Goal: Transaction & Acquisition: Download file/media

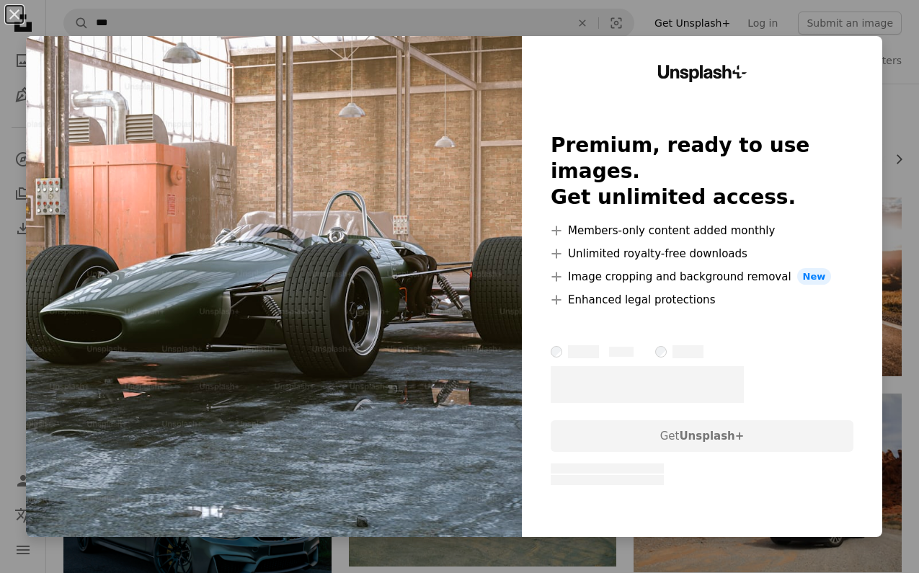
scroll to position [448, 0]
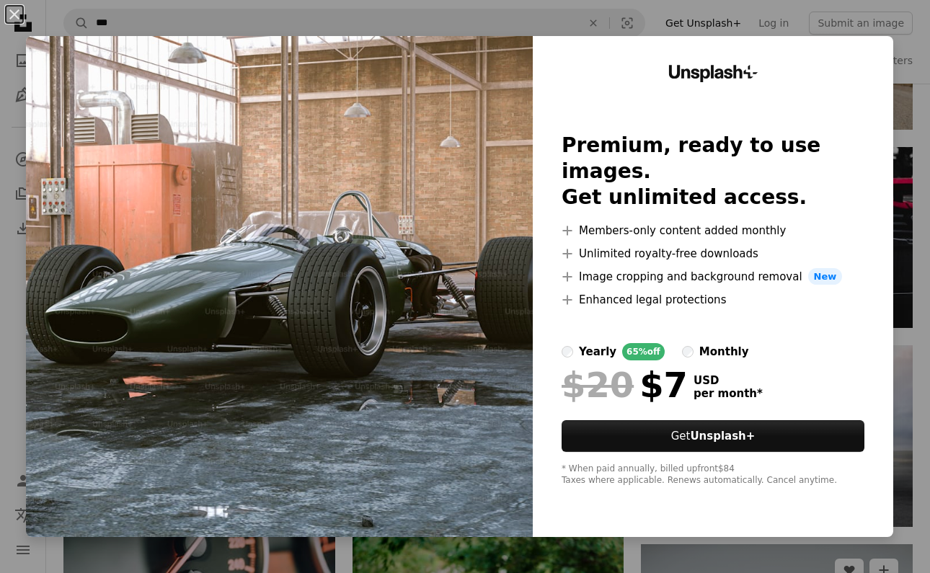
click at [854, 557] on div "An X shape Unsplash+ Premium, ready to use images. Get unlimited access. A plus…" at bounding box center [465, 286] width 930 height 573
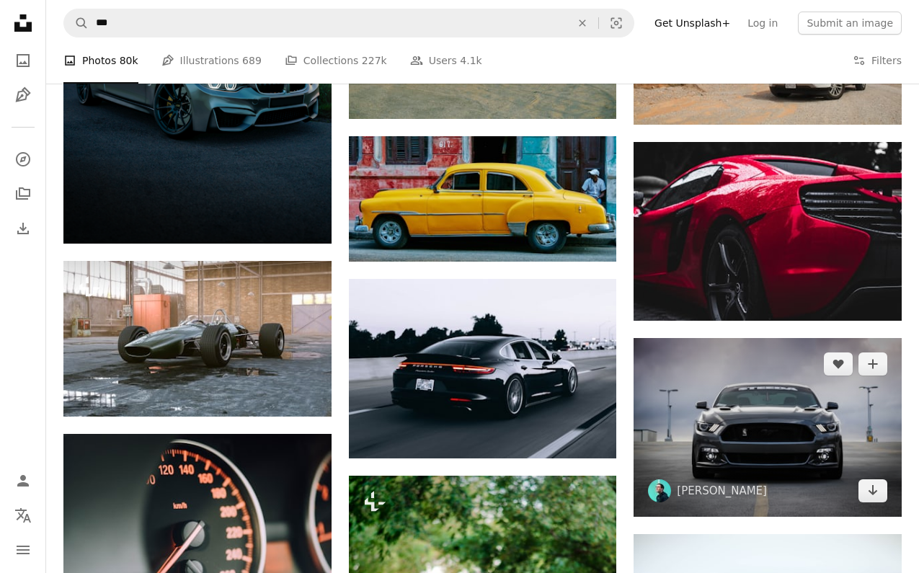
click at [779, 406] on img at bounding box center [768, 427] width 268 height 179
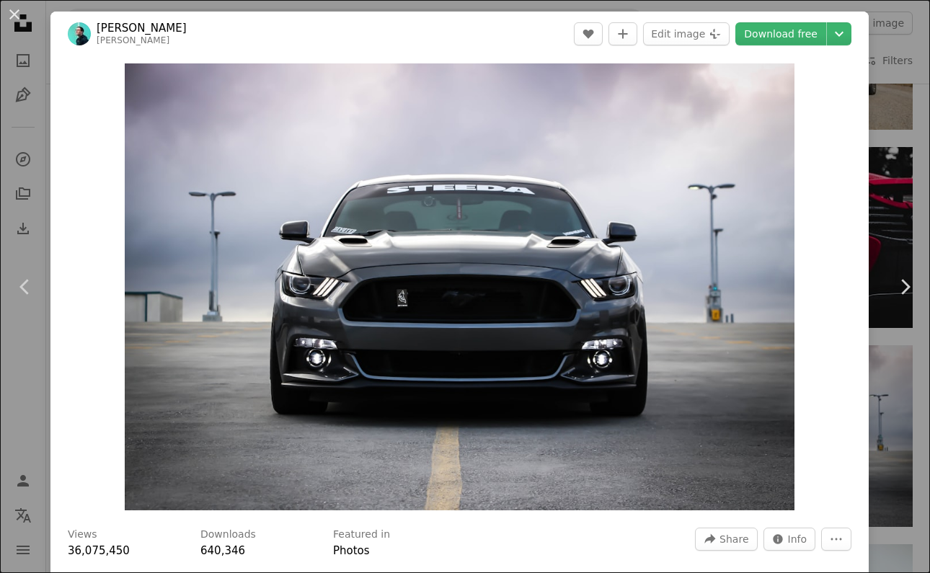
click at [906, 165] on div "An X shape Chevron left Chevron right [PERSON_NAME] joeyabanks A heart A plus s…" at bounding box center [465, 286] width 930 height 573
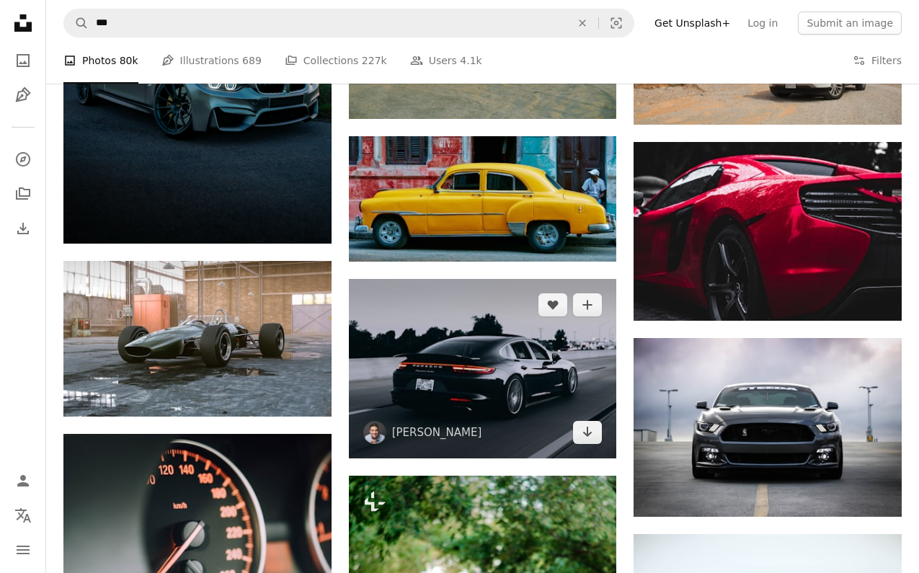
click at [475, 386] on img at bounding box center [483, 368] width 268 height 179
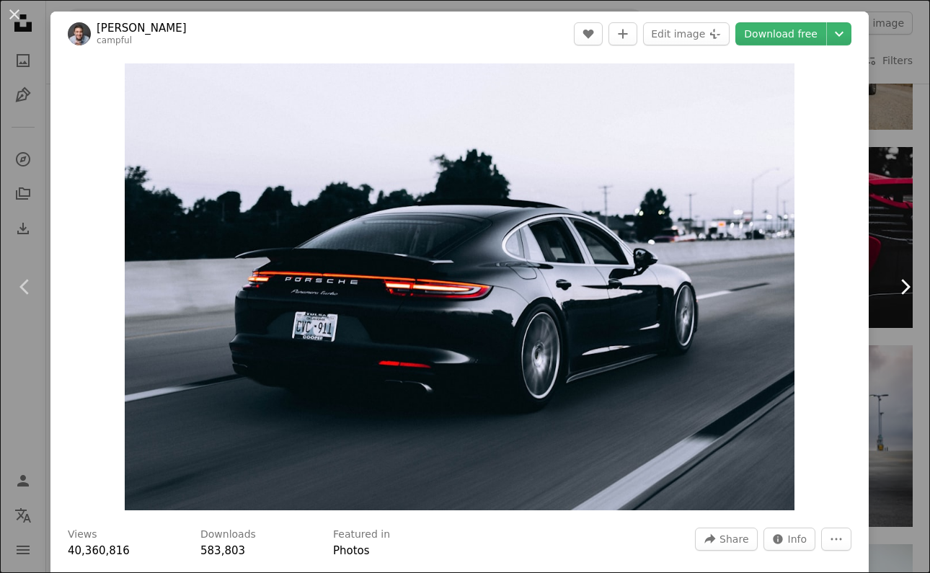
click at [892, 270] on link "Chevron right" at bounding box center [905, 287] width 50 height 138
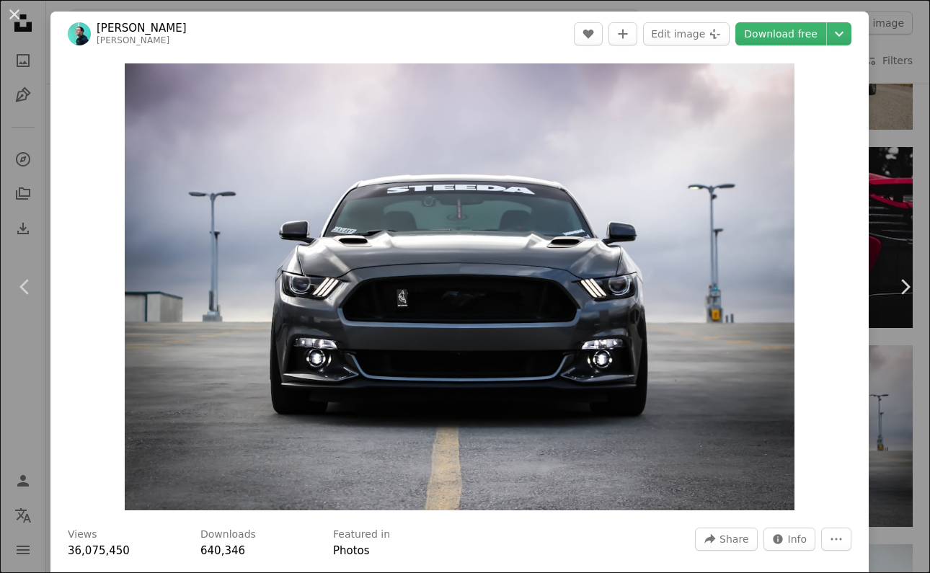
click at [887, 88] on div "An X shape Chevron left Chevron right [PERSON_NAME] joeyabanks A heart A plus s…" at bounding box center [465, 286] width 930 height 573
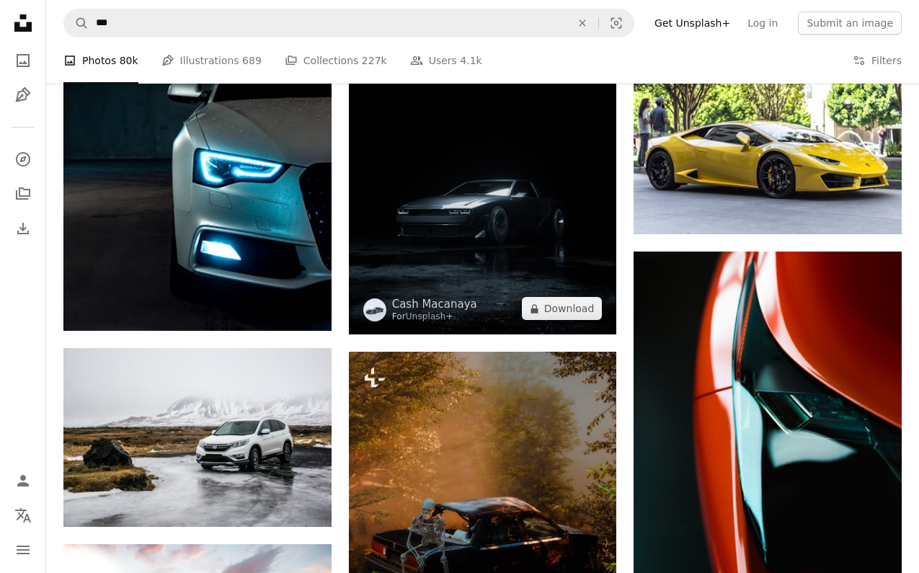
scroll to position [1568, 0]
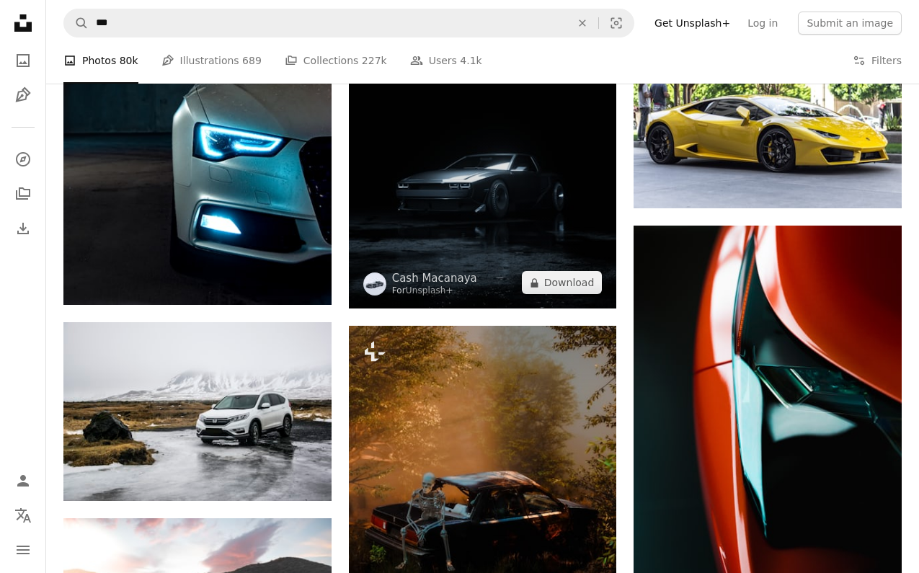
click at [425, 168] on img at bounding box center [483, 141] width 268 height 335
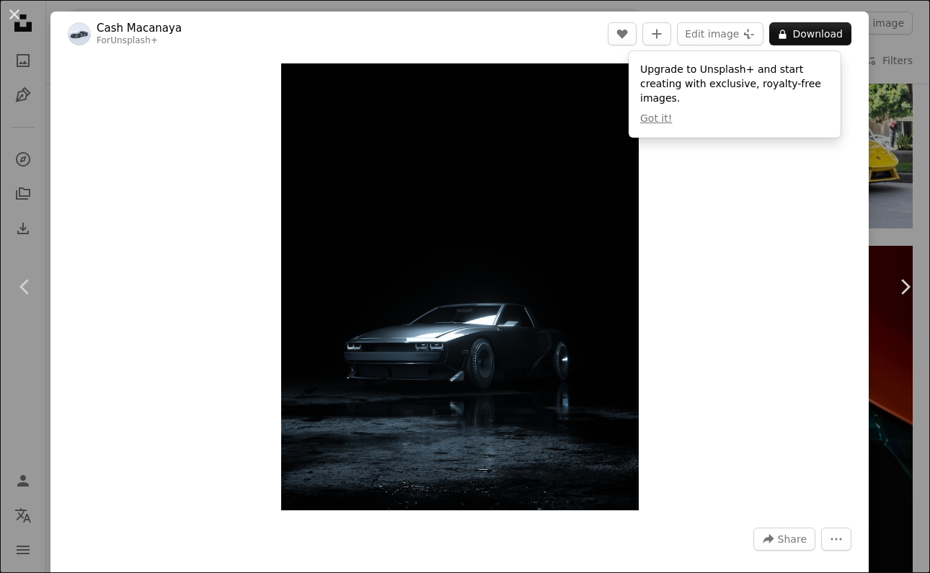
click at [872, 36] on div "An X shape Chevron left Chevron right Cash Macanaya For Unsplash+ A heart A plu…" at bounding box center [465, 286] width 930 height 573
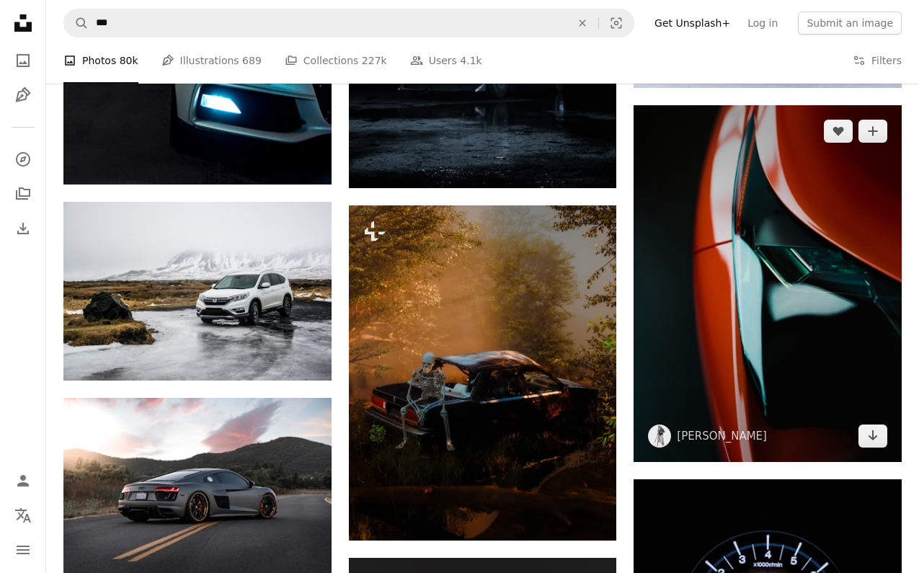
scroll to position [1752, 0]
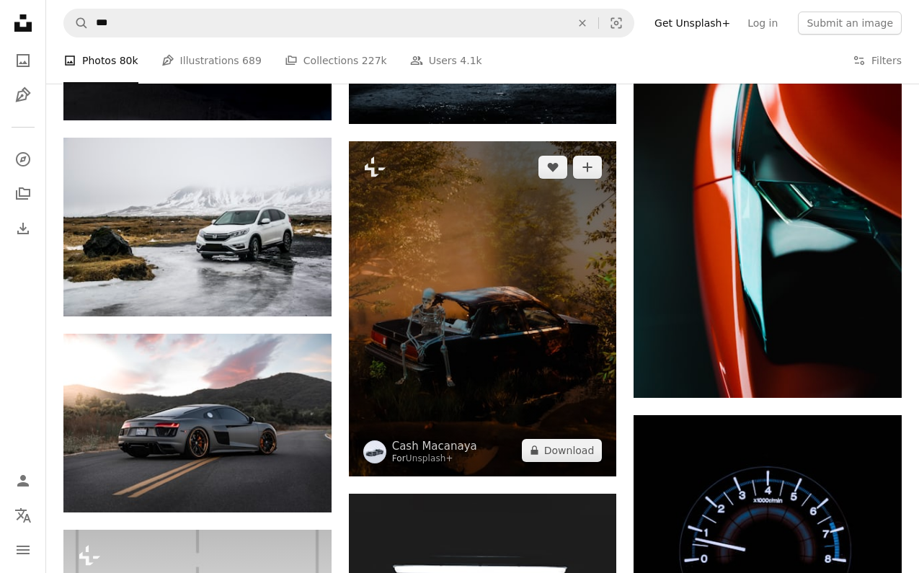
click at [539, 306] on img at bounding box center [483, 308] width 268 height 335
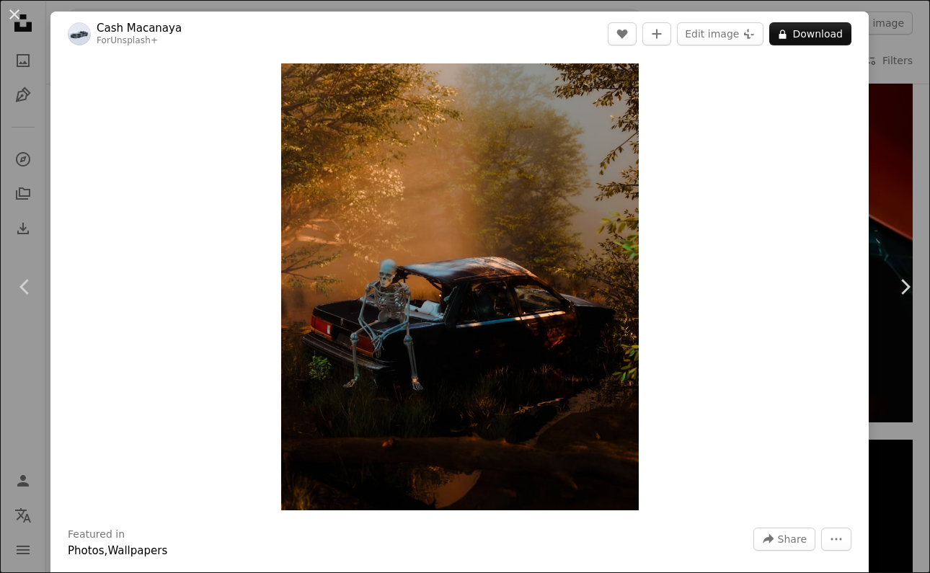
click at [878, 63] on div "An X shape Chevron left Chevron right Cash Macanaya For Unsplash+ A heart A plu…" at bounding box center [465, 286] width 930 height 573
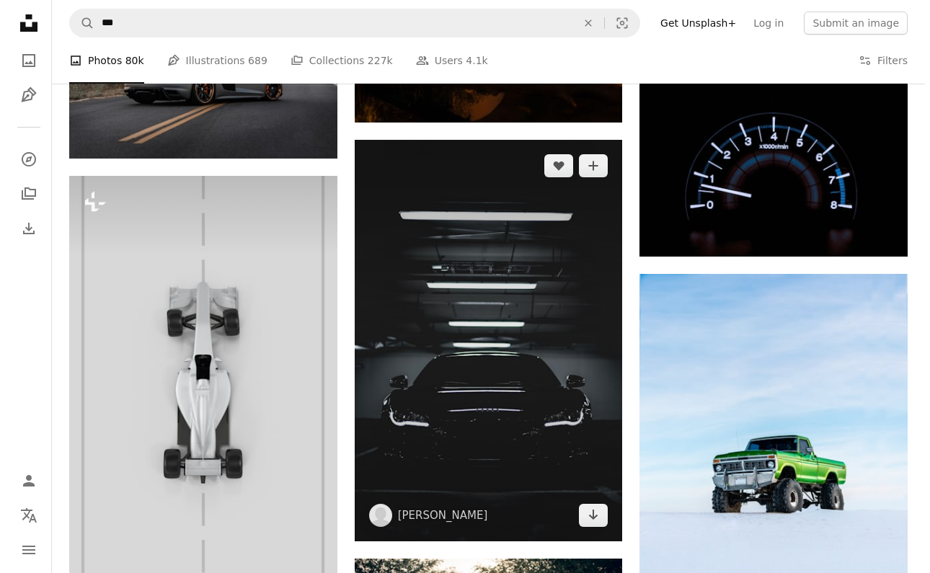
scroll to position [2126, 0]
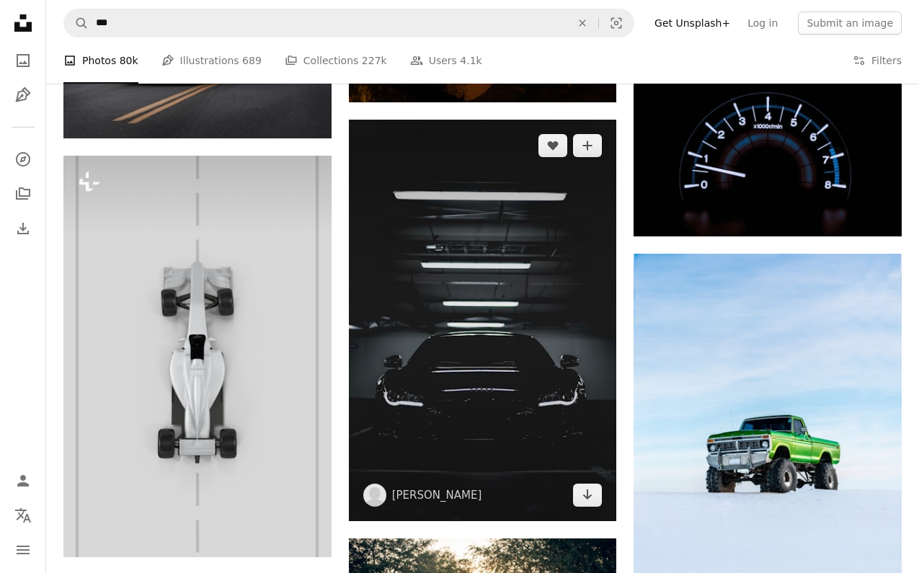
click at [463, 333] on img at bounding box center [483, 321] width 268 height 402
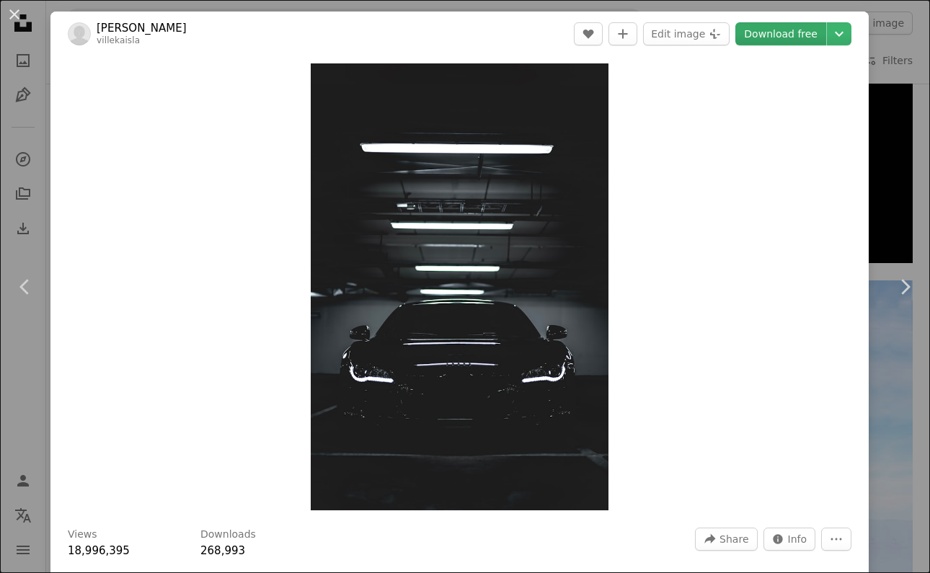
click at [778, 33] on link "Download free" at bounding box center [780, 33] width 91 height 23
